Goal: Task Accomplishment & Management: Manage account settings

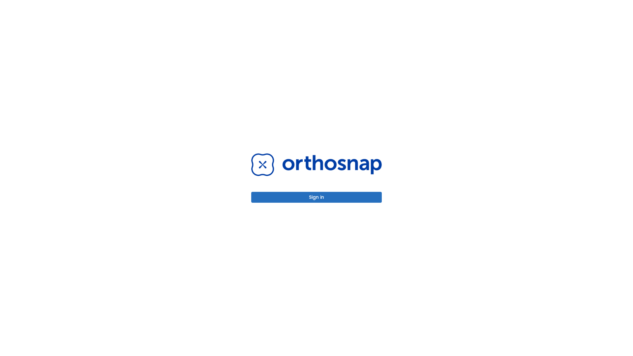
click at [316, 197] on button "Sign in" at bounding box center [316, 197] width 131 height 11
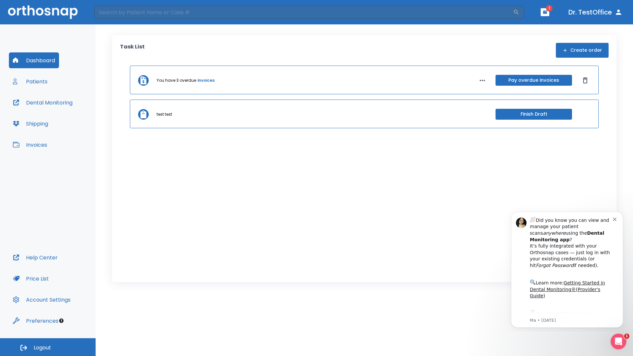
click at [48, 347] on span "Logout" at bounding box center [42, 347] width 17 height 7
